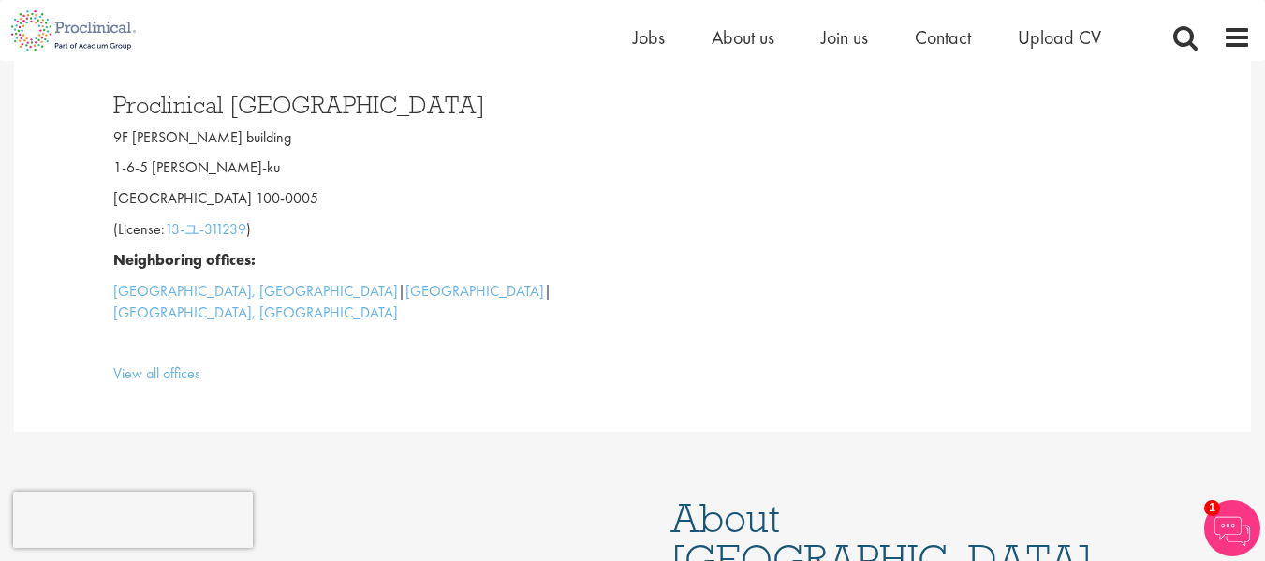
scroll to position [187, 0]
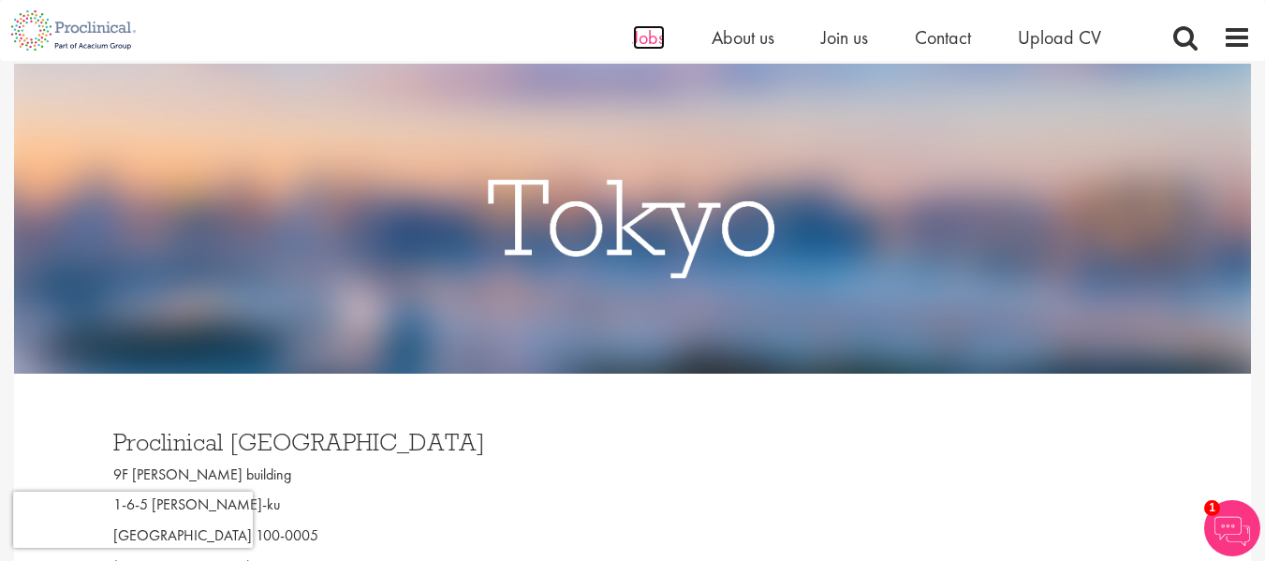
click at [642, 39] on span "Jobs" at bounding box center [649, 37] width 32 height 24
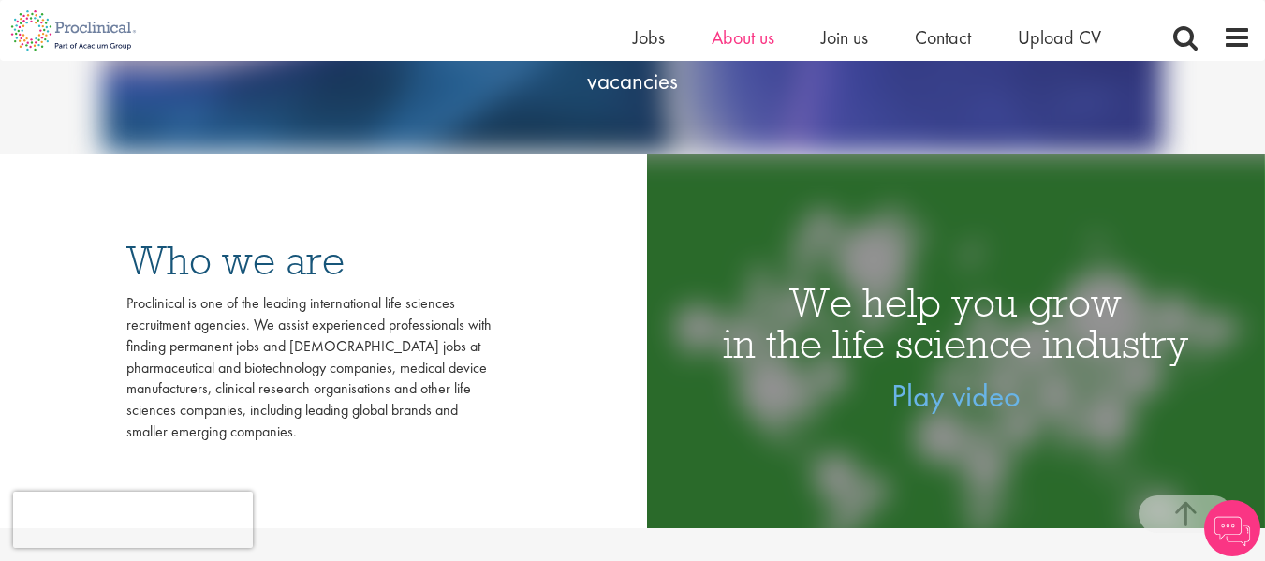
click at [708, 49] on ul "Home Jobs About us Join us Contact Upload CV" at bounding box center [890, 37] width 515 height 28
click at [741, 37] on span "About us" at bounding box center [743, 37] width 63 height 24
